Goal: Find specific fact: Find specific fact

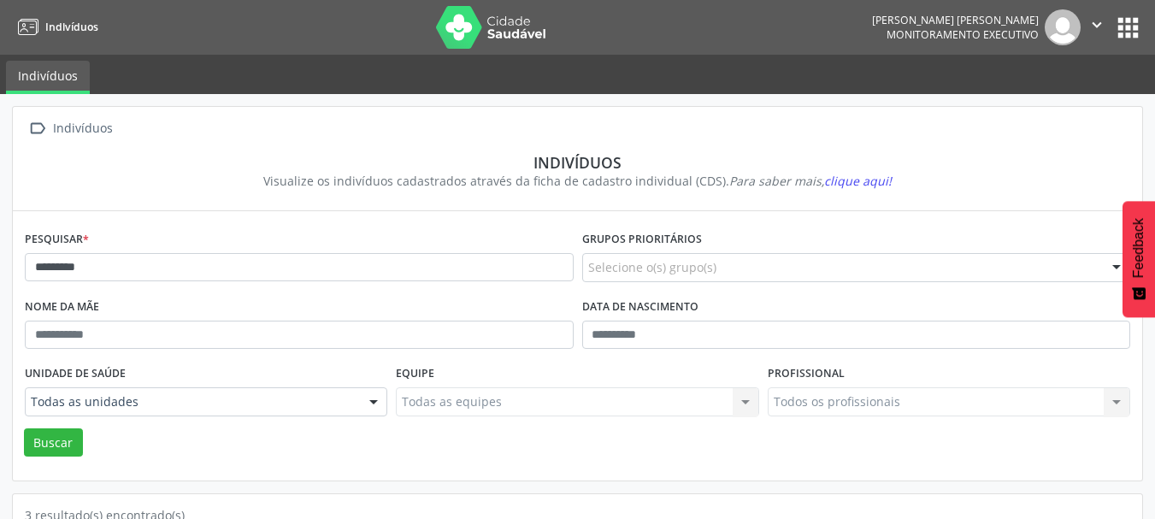
click at [54, 446] on button "Buscar" at bounding box center [53, 442] width 59 height 29
drag, startPoint x: 90, startPoint y: 262, endPoint x: 31, endPoint y: 335, distance: 94.3
click at [0, 262] on div " Indivíduos Indivíduos Visualize os indivíduos cadastrados através da ficha de…" at bounding box center [577, 396] width 1155 height 604
click at [58, 446] on button "Buscar" at bounding box center [53, 442] width 59 height 29
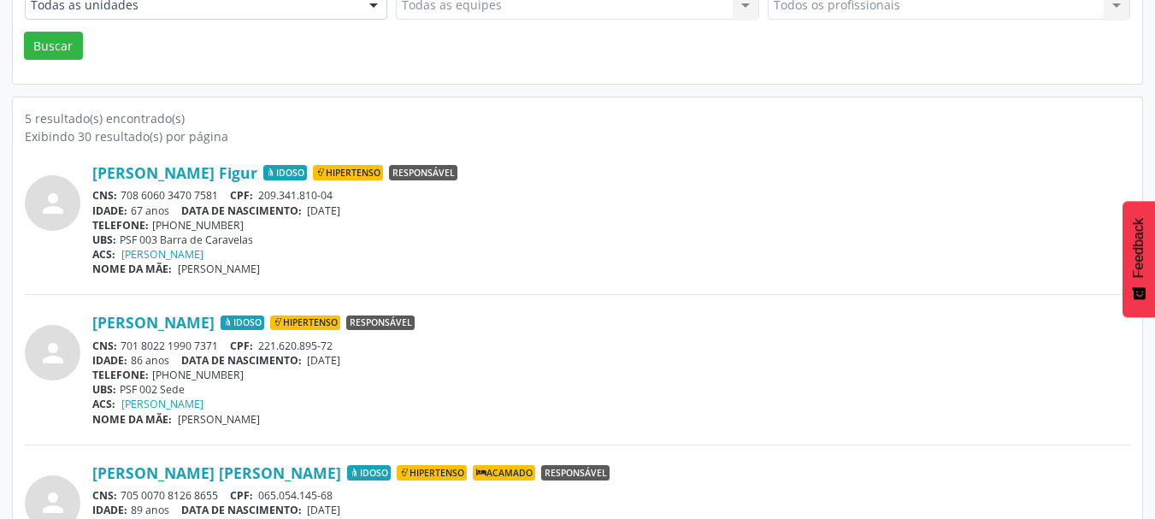
scroll to position [427, 0]
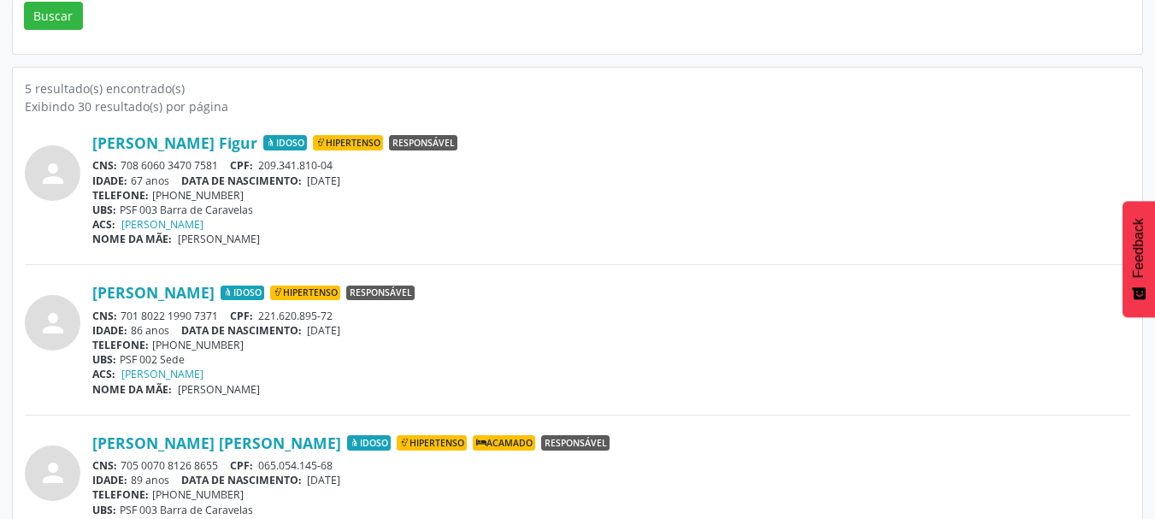
drag, startPoint x: 224, startPoint y: 315, endPoint x: 123, endPoint y: 314, distance: 100.9
click at [123, 314] on div "CNS: 701 8022 1990 7371 CPF: 221.620.895-72" at bounding box center [611, 316] width 1038 height 15
copy div "701 8022 1990 7371"
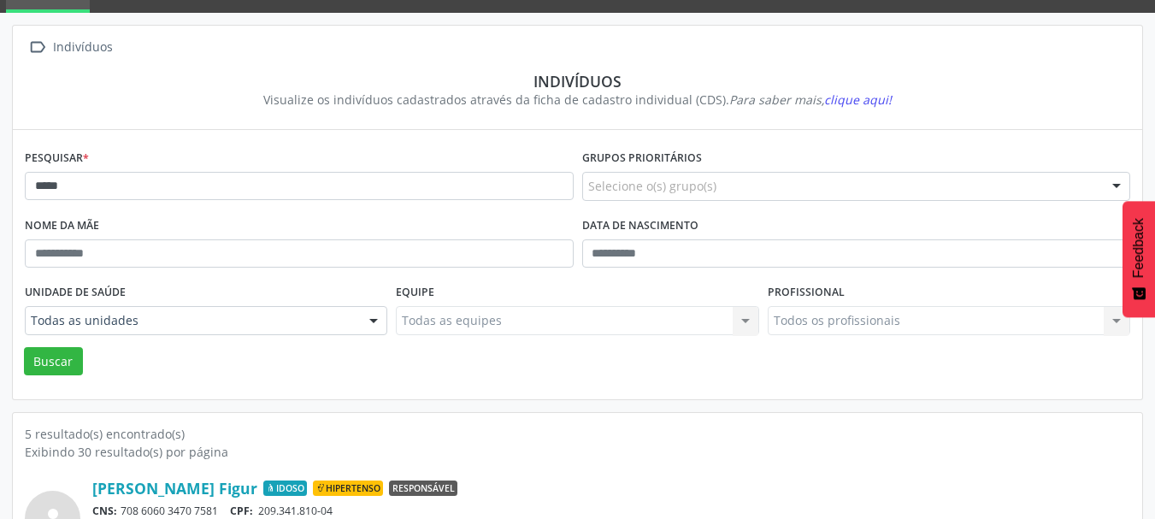
scroll to position [0, 0]
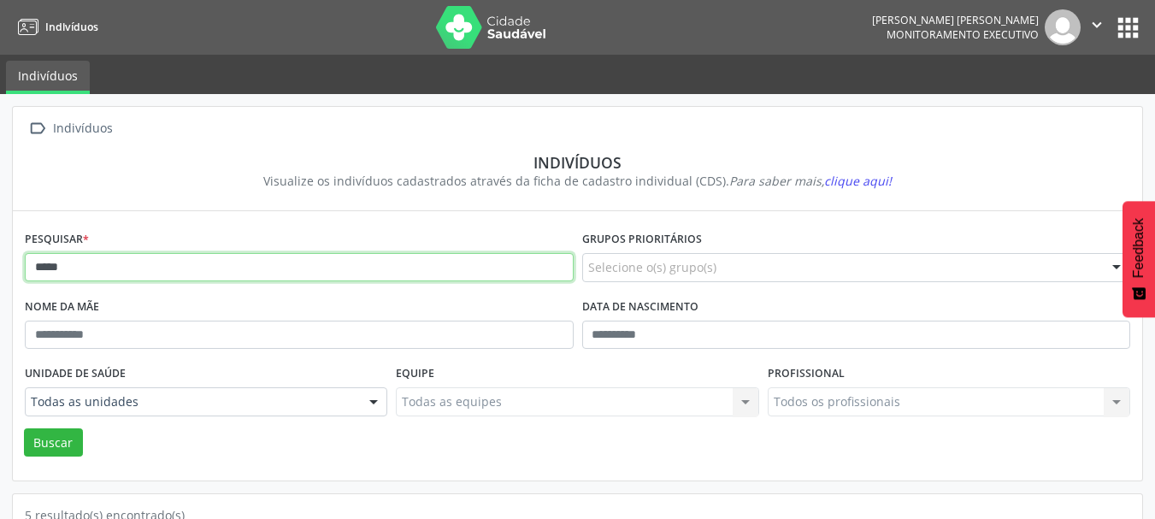
drag, startPoint x: 172, startPoint y: 264, endPoint x: 0, endPoint y: 269, distance: 171.9
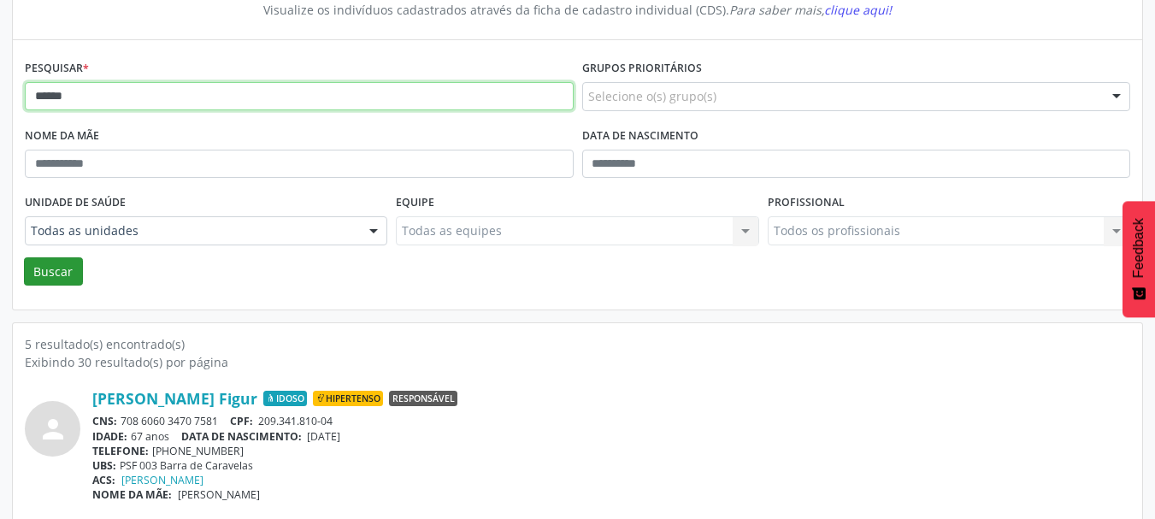
type input "******"
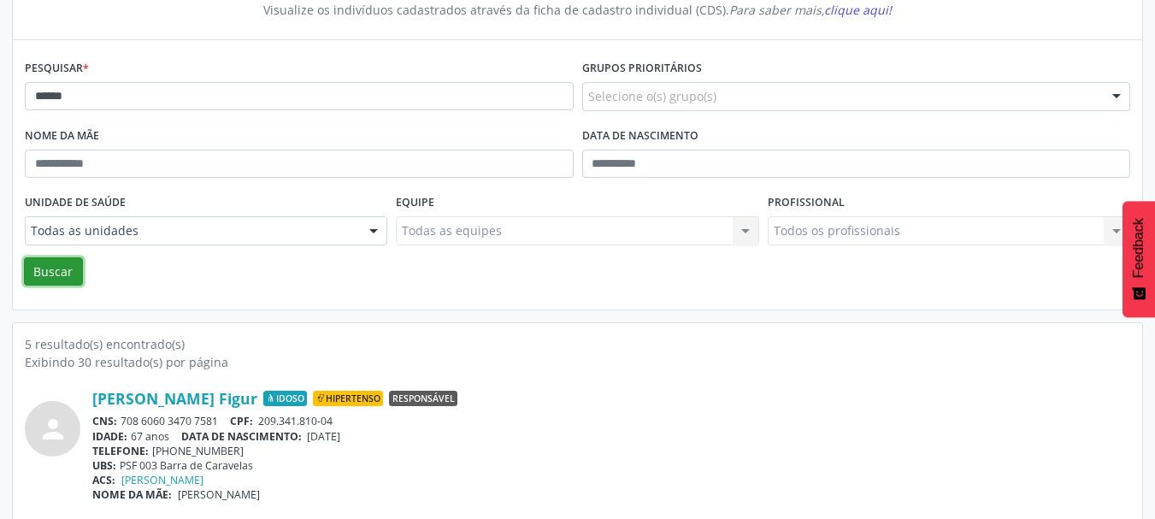
click at [56, 270] on button "Buscar" at bounding box center [53, 271] width 59 height 29
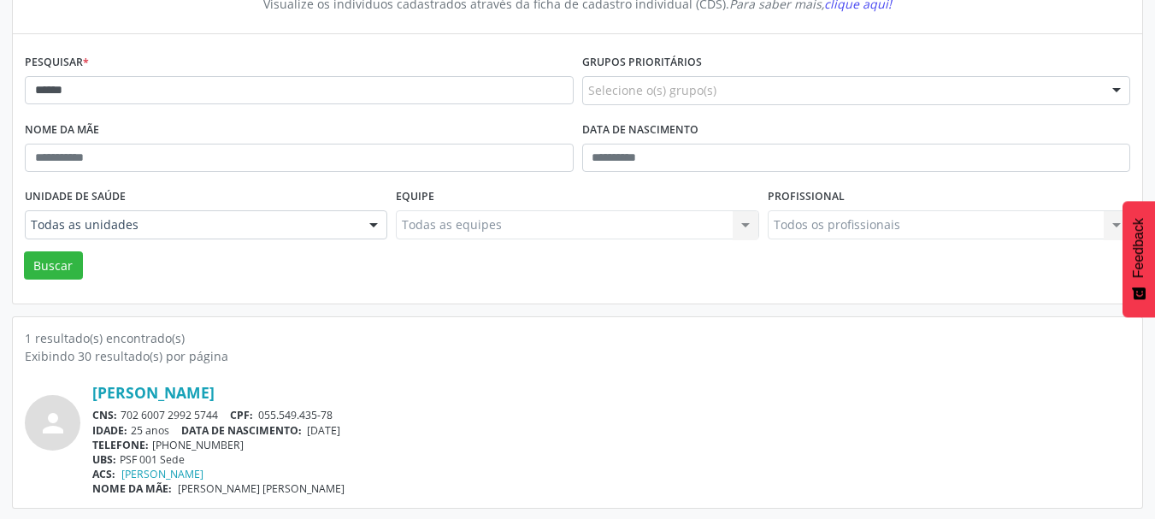
scroll to position [179, 0]
drag, startPoint x: 225, startPoint y: 409, endPoint x: 123, endPoint y: 410, distance: 101.7
click at [123, 410] on div "CNS: 702 6007 2992 5744 CPF: 055.549.435-78" at bounding box center [611, 413] width 1038 height 15
copy div "702 6007 2992 5744"
drag, startPoint x: 676, startPoint y: 424, endPoint x: 683, endPoint y: 463, distance: 39.9
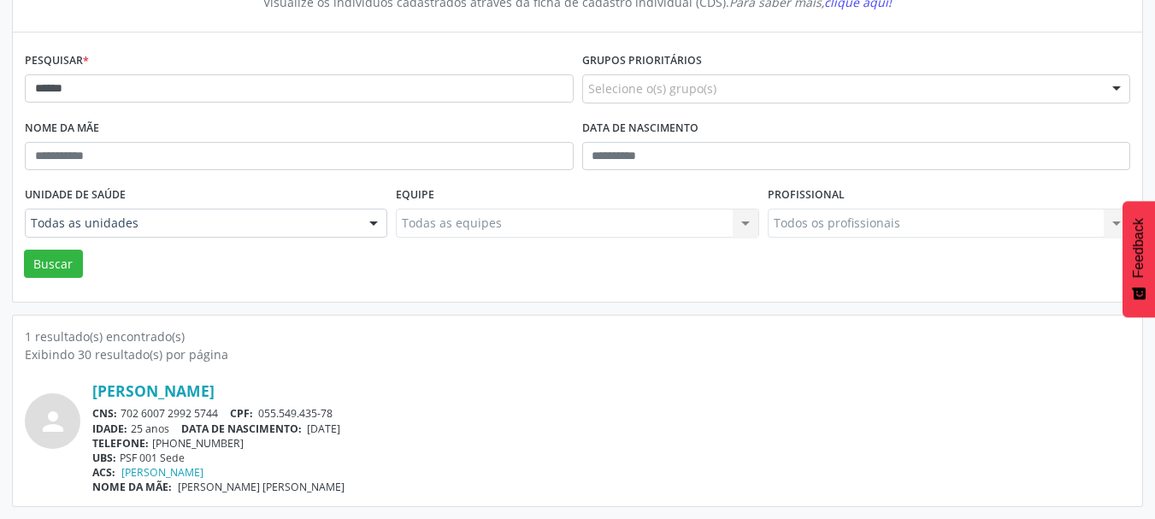
click at [676, 423] on div "IDADE: 25 anos DATA [PERSON_NAME]: [DEMOGRAPHIC_DATA]" at bounding box center [611, 429] width 1038 height 15
click at [783, 380] on div "person [PERSON_NAME] CNS: 702 6007 2992 5744 CPF: 055.549.435-78 IDADE: 25 anos…" at bounding box center [578, 428] width 1106 height 131
click at [666, 384] on div "[PERSON_NAME]" at bounding box center [611, 390] width 1038 height 19
